Goal: Find specific page/section: Find specific page/section

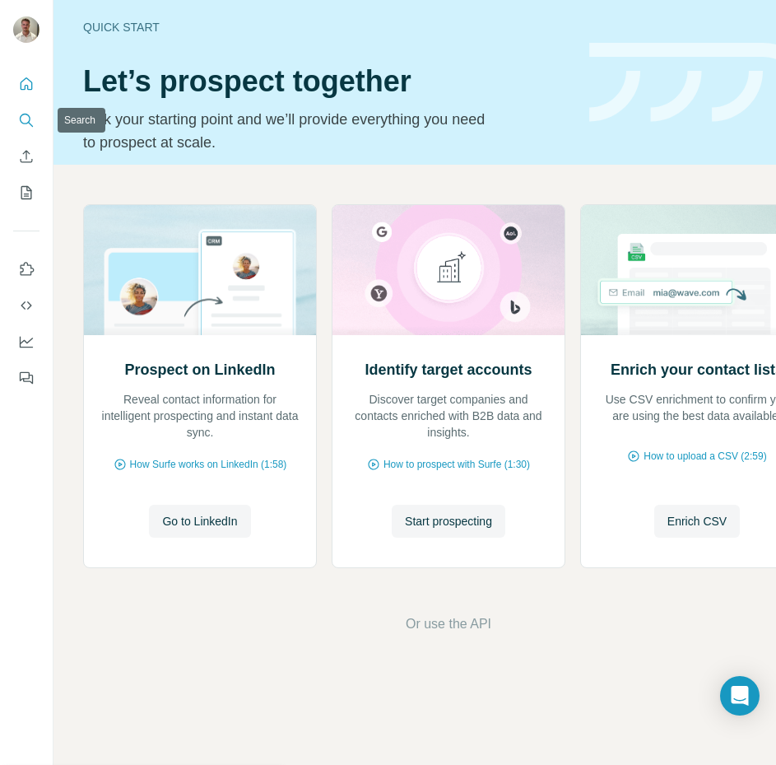
click at [18, 128] on icon "Search" at bounding box center [26, 120] width 16 height 16
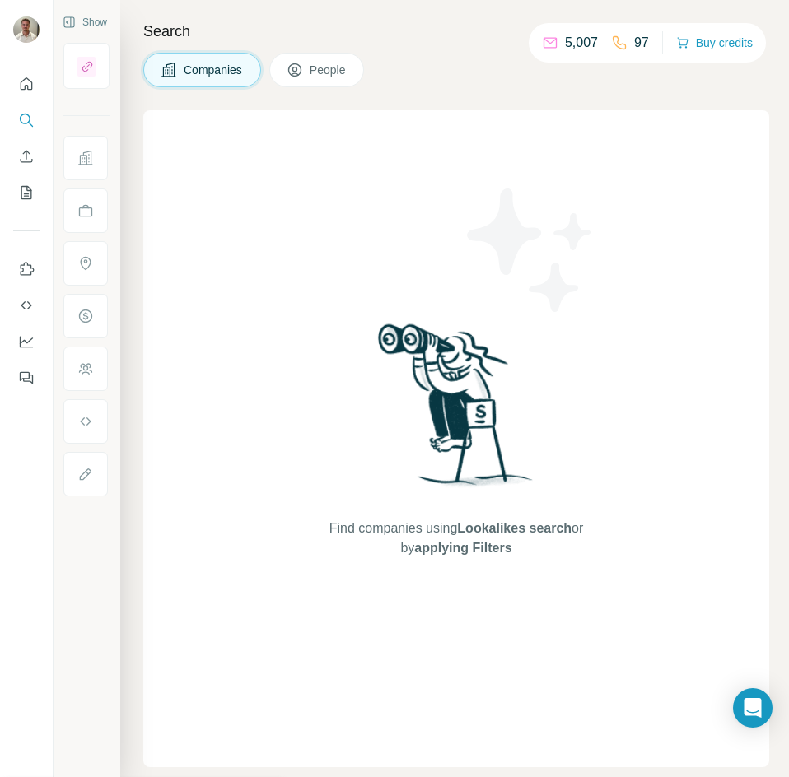
click at [635, 40] on p "97" at bounding box center [641, 43] width 15 height 20
click at [638, 40] on p "97" at bounding box center [641, 43] width 15 height 20
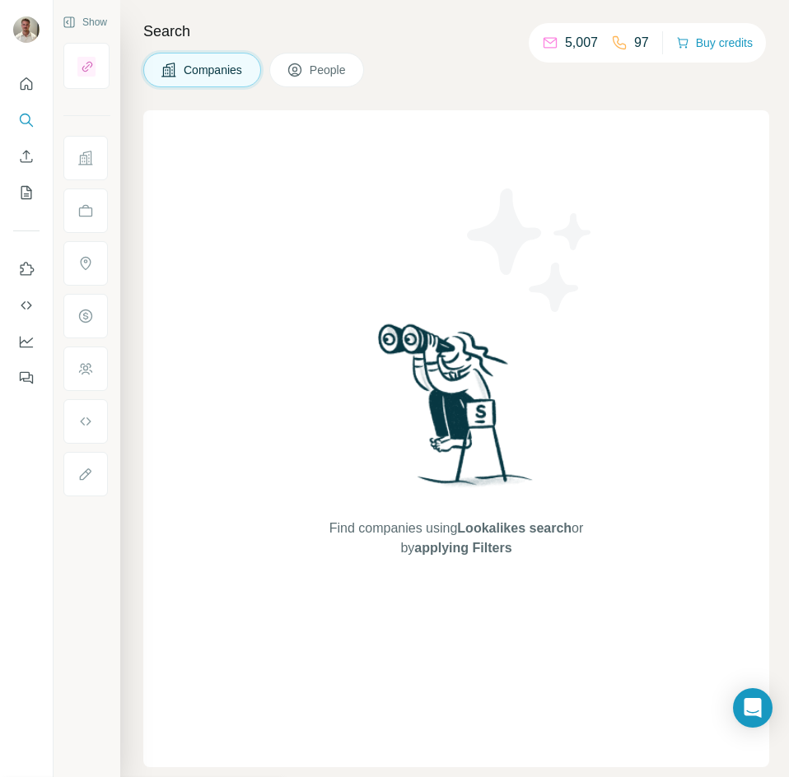
click at [629, 70] on div "Companies People" at bounding box center [456, 70] width 626 height 35
